Goal: Information Seeking & Learning: Learn about a topic

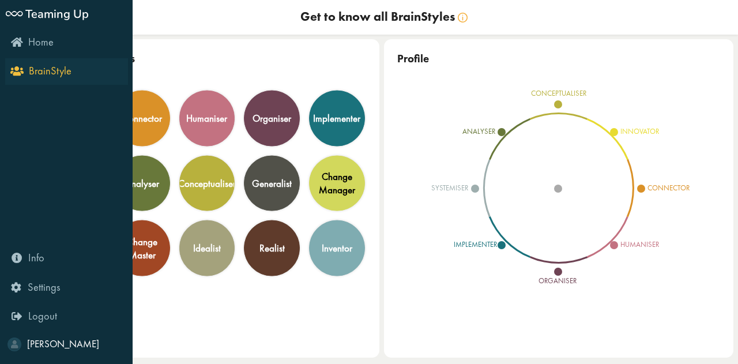
click at [13, 74] on icon "BrainStyle" at bounding box center [42, 70] width 59 height 11
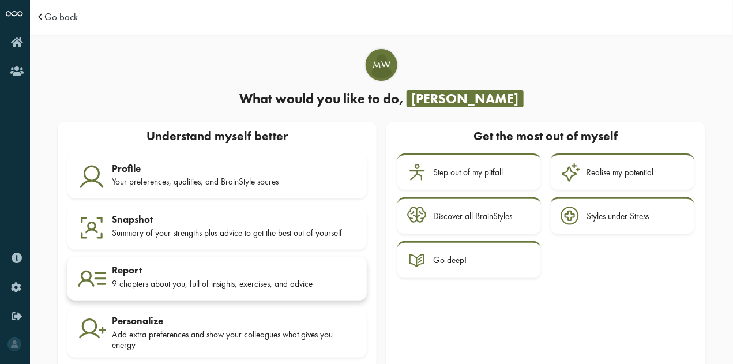
click at [214, 273] on div "Report" at bounding box center [234, 270] width 245 height 12
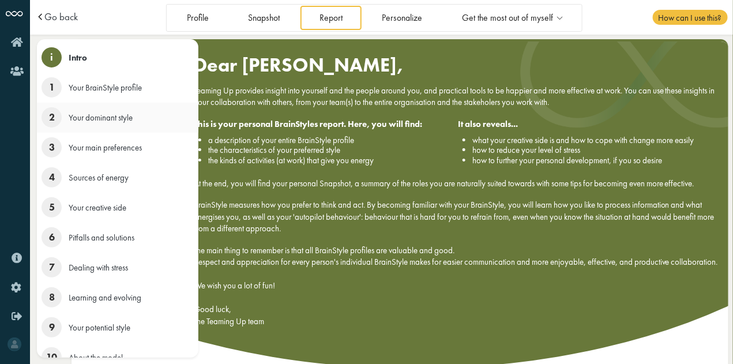
click at [52, 121] on span "2" at bounding box center [52, 117] width 20 height 20
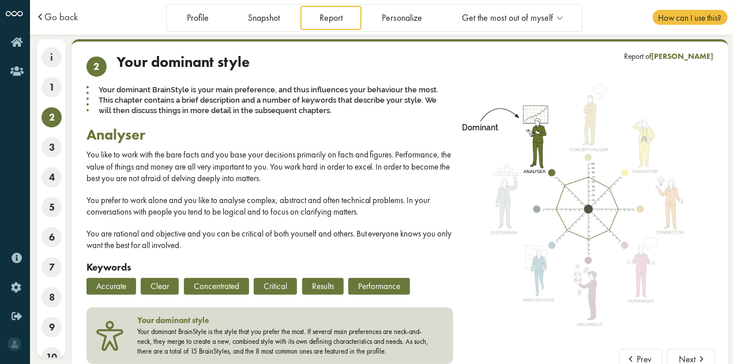
click at [272, 160] on p "You like to work with the bare facts and you base your decisions primarily on f…" at bounding box center [270, 166] width 367 height 35
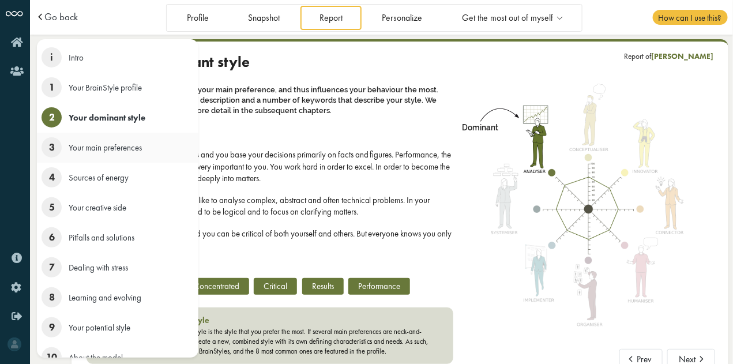
click at [54, 145] on span "3" at bounding box center [52, 147] width 20 height 20
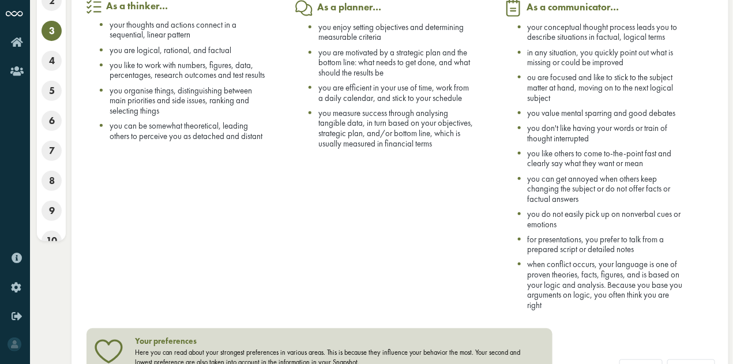
scroll to position [112, 0]
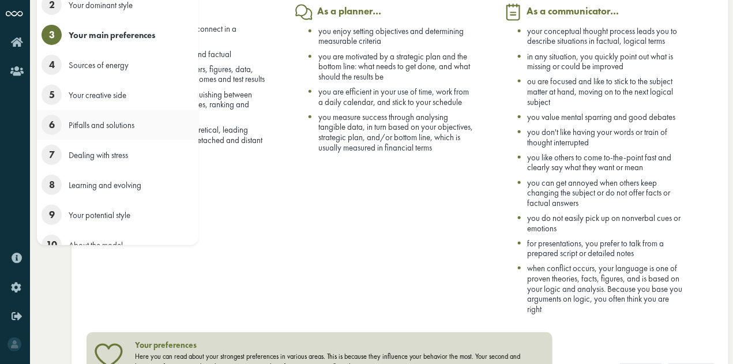
click at [44, 129] on span "6" at bounding box center [52, 125] width 20 height 20
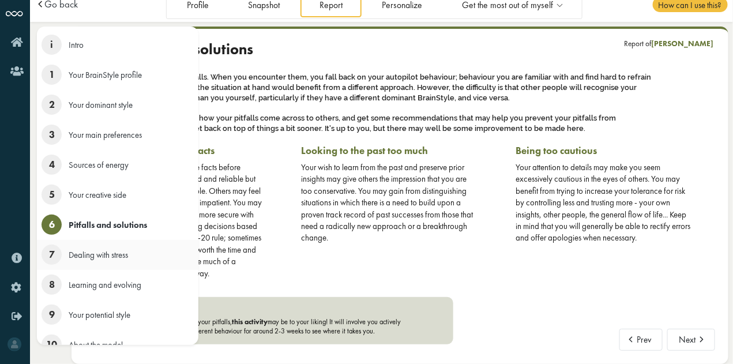
click at [48, 254] on span "7" at bounding box center [52, 255] width 20 height 20
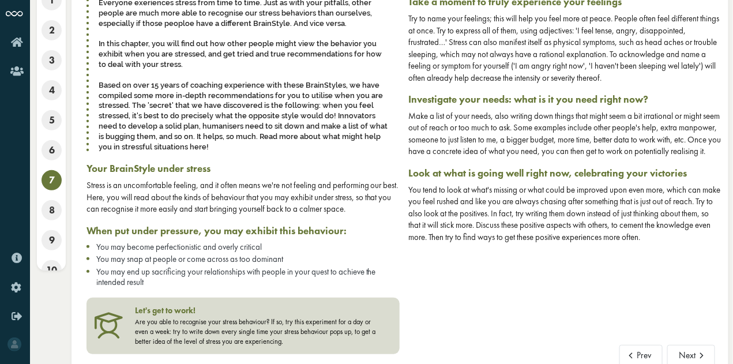
scroll to position [88, 0]
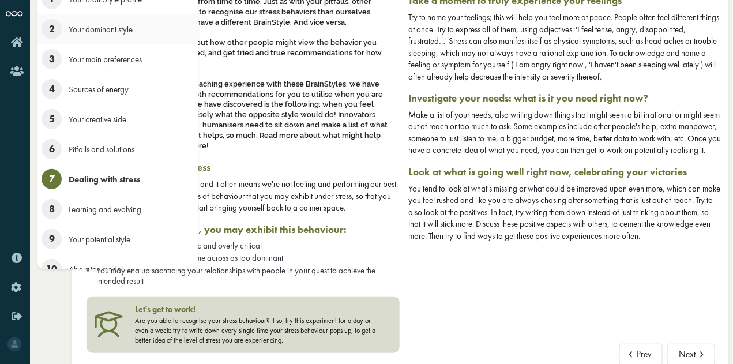
click at [54, 33] on span "2" at bounding box center [52, 29] width 20 height 20
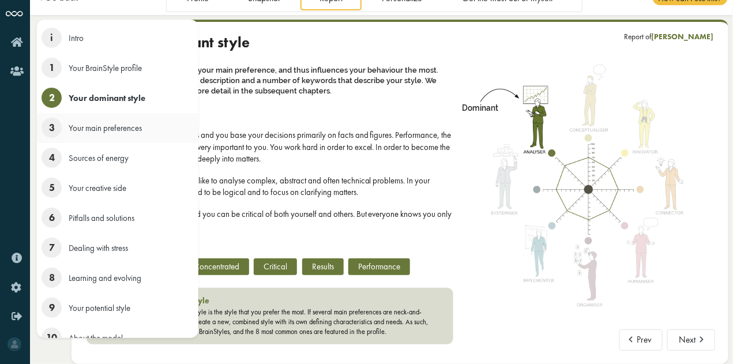
click at [48, 127] on span "3" at bounding box center [52, 128] width 20 height 20
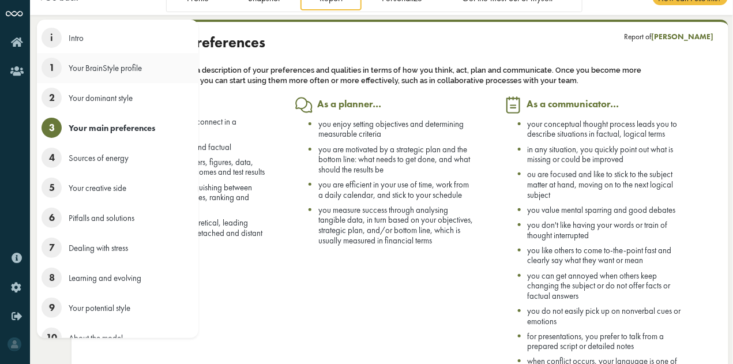
click at [52, 63] on span "1" at bounding box center [52, 68] width 20 height 20
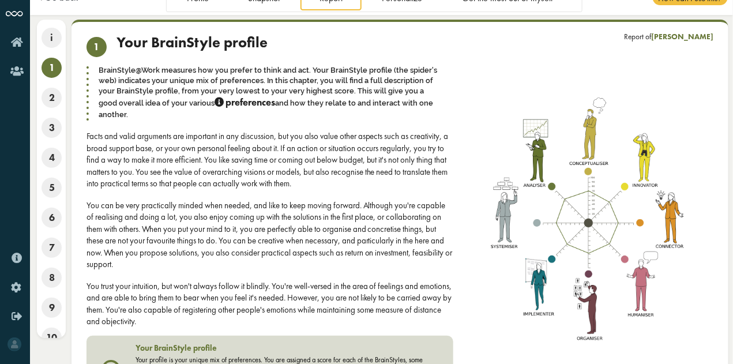
click at [321, 222] on div "You can be very practically minded when needed, and like to keep moving forward…" at bounding box center [270, 235] width 367 height 71
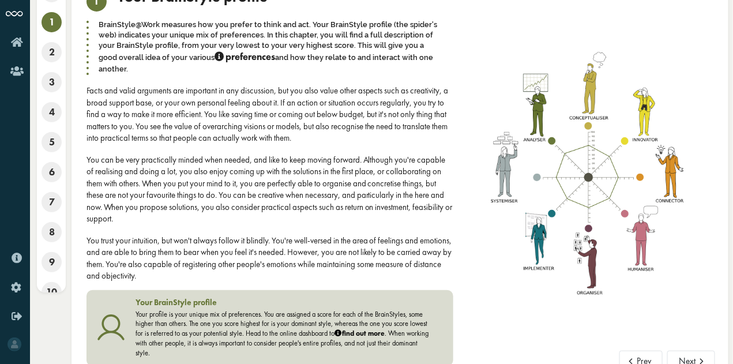
scroll to position [77, 0]
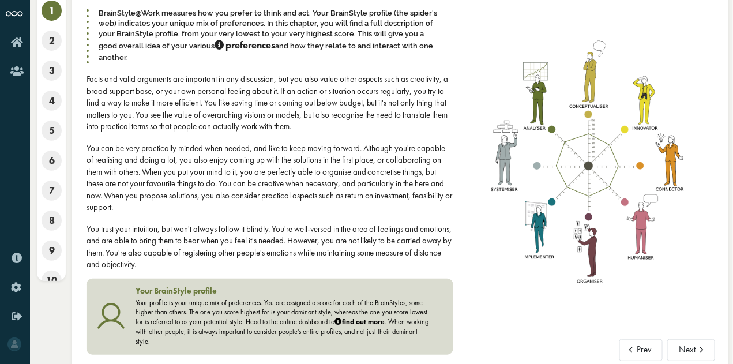
click at [240, 142] on div "You can be very practically minded when needed, and like to keep moving forward…" at bounding box center [270, 177] width 367 height 71
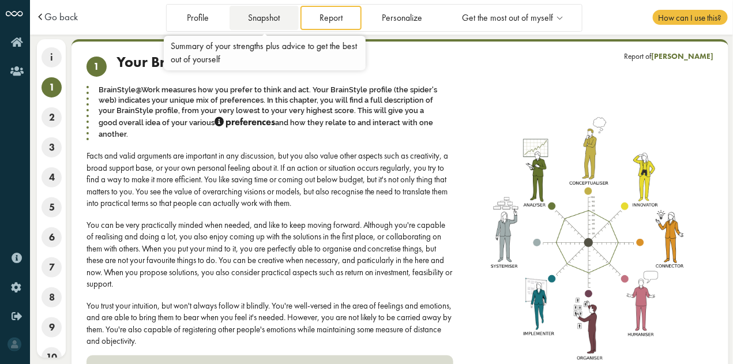
click at [289, 13] on link "Snapshot" at bounding box center [264, 18] width 69 height 24
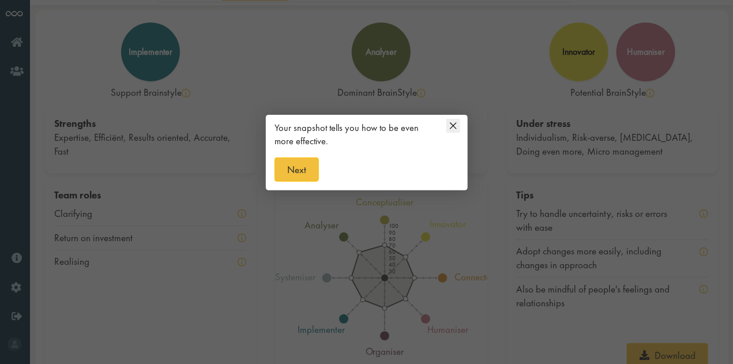
scroll to position [29, 0]
click at [455, 121] on icon at bounding box center [453, 126] width 14 height 14
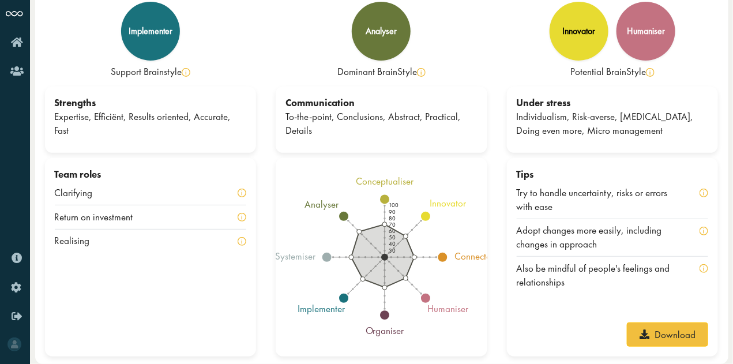
scroll to position [50, 0]
